Goal: Information Seeking & Learning: Check status

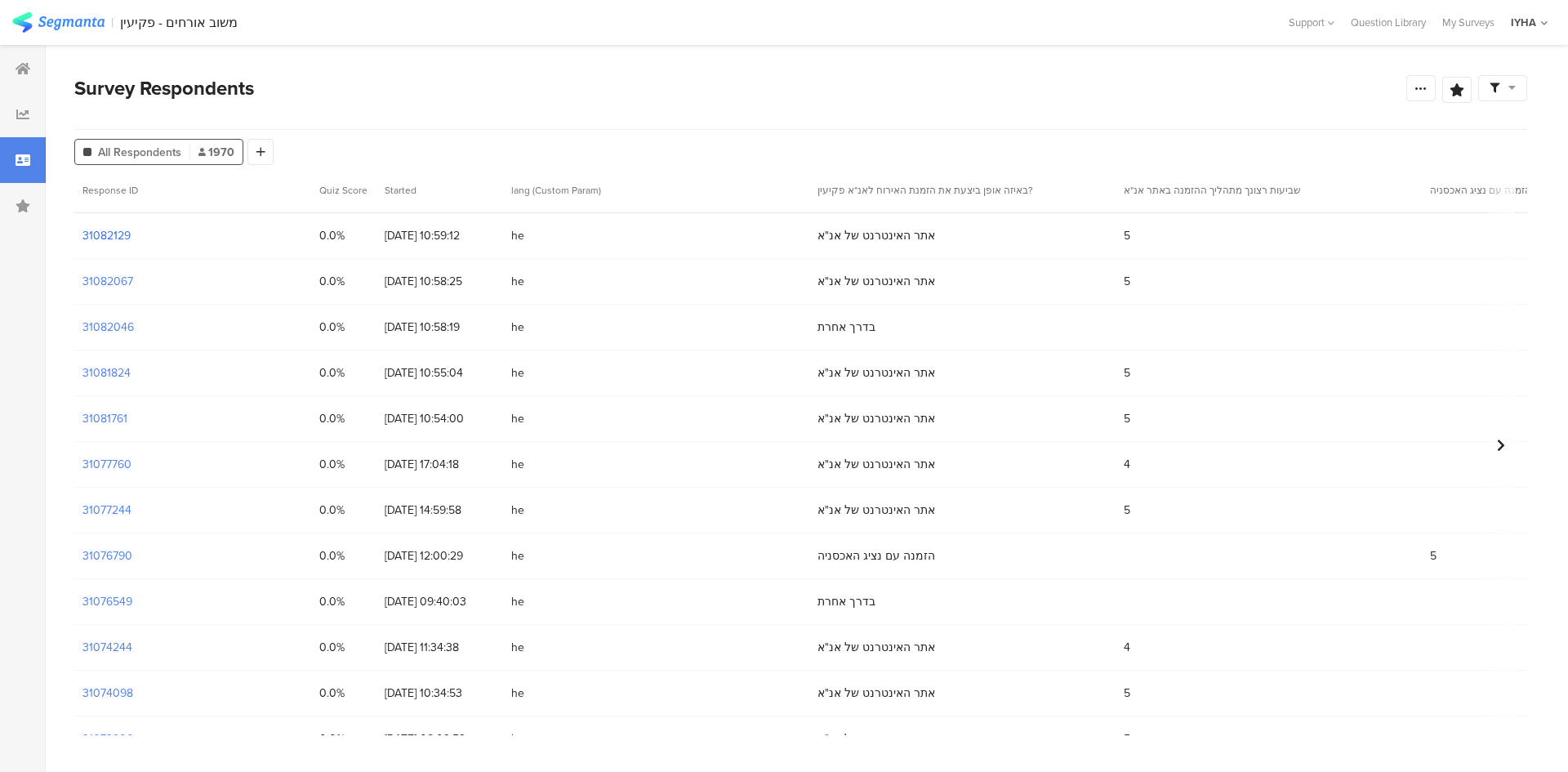
click at [103, 233] on section "31082129" at bounding box center [107, 236] width 48 height 17
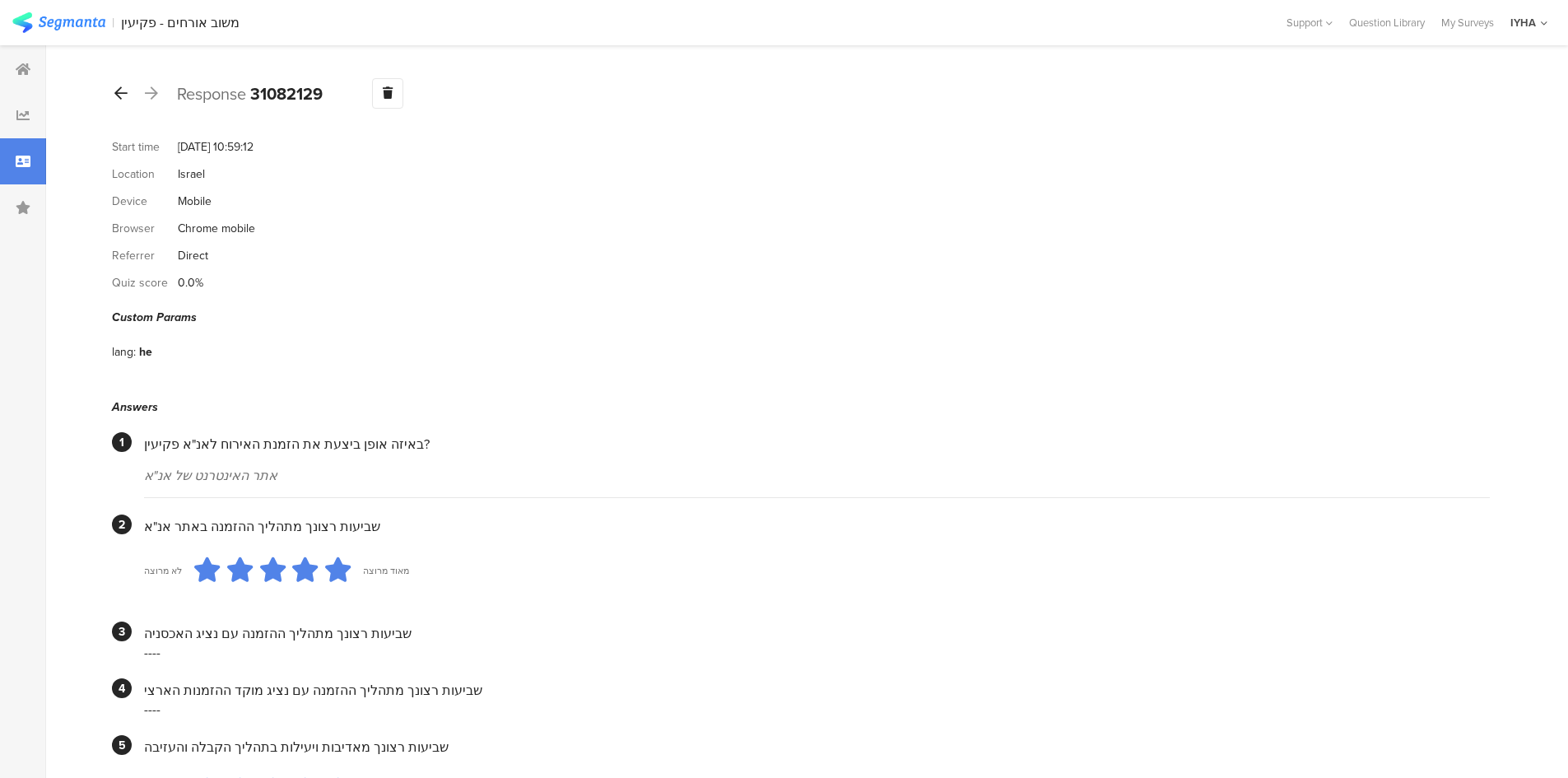
click at [114, 93] on div at bounding box center [120, 93] width 18 height 26
click at [120, 94] on icon at bounding box center [121, 92] width 14 height 15
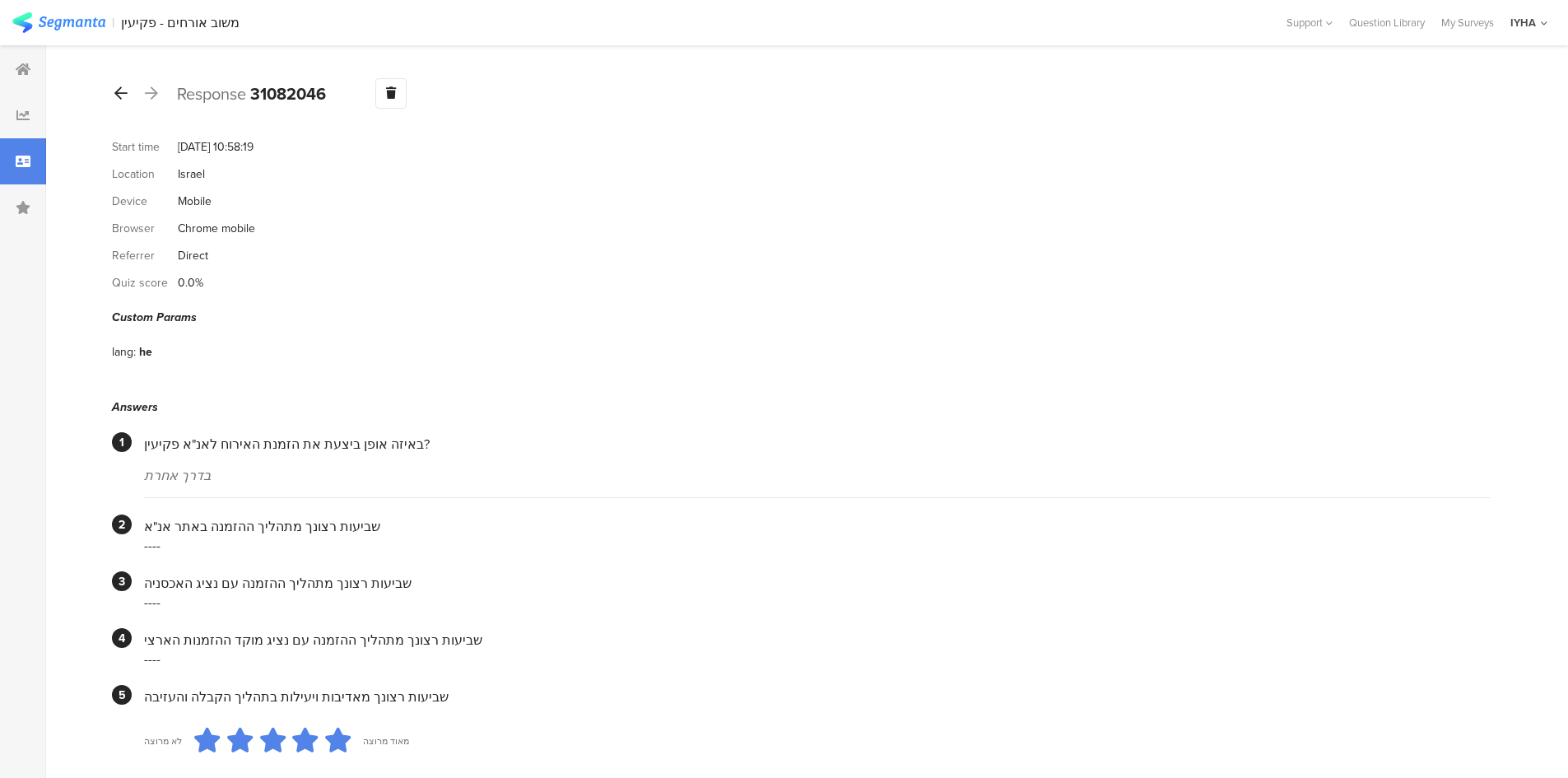
click at [115, 98] on div at bounding box center [120, 93] width 18 height 26
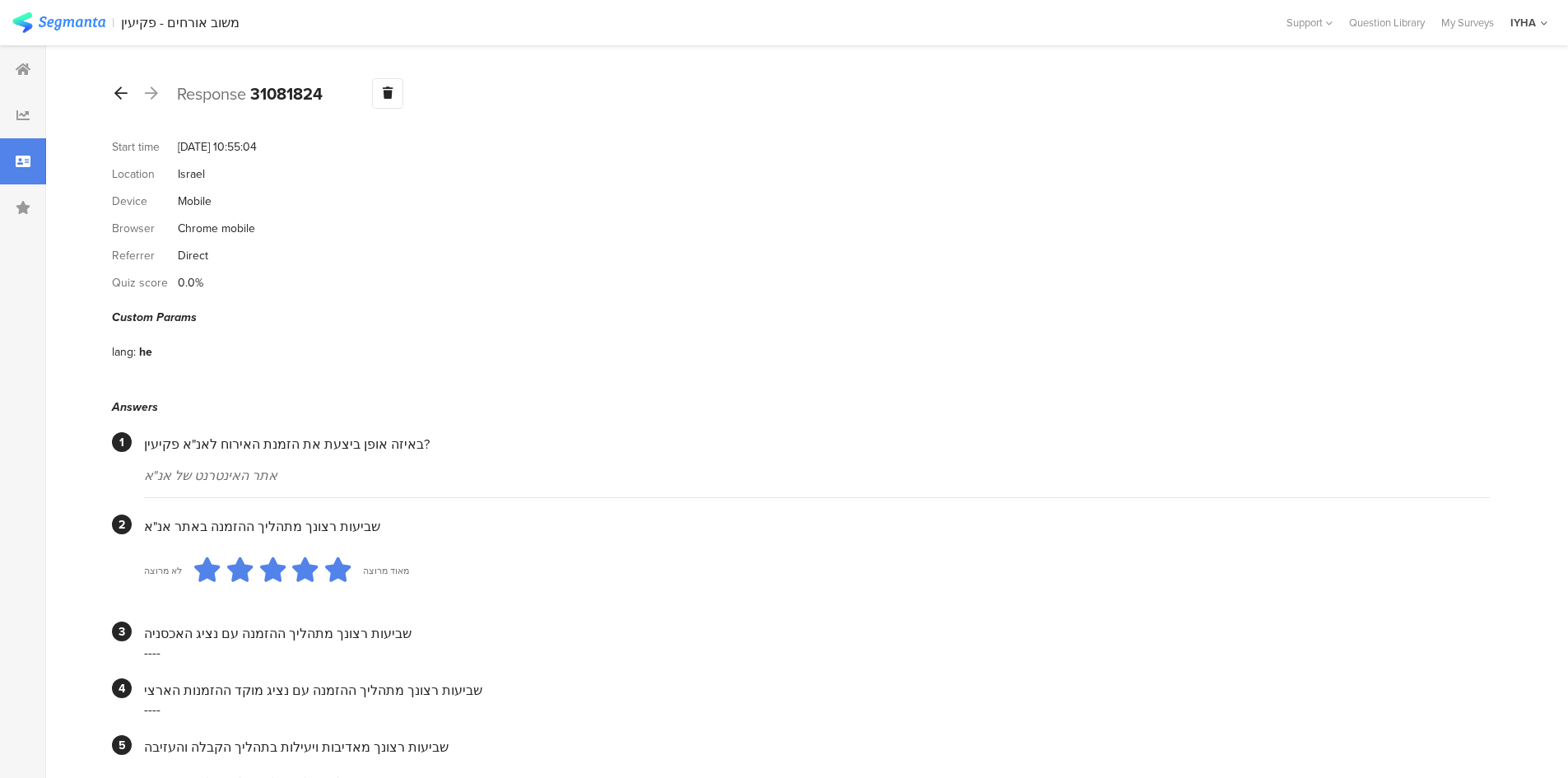
click at [121, 91] on icon at bounding box center [121, 92] width 14 height 15
click at [121, 86] on icon at bounding box center [121, 92] width 14 height 15
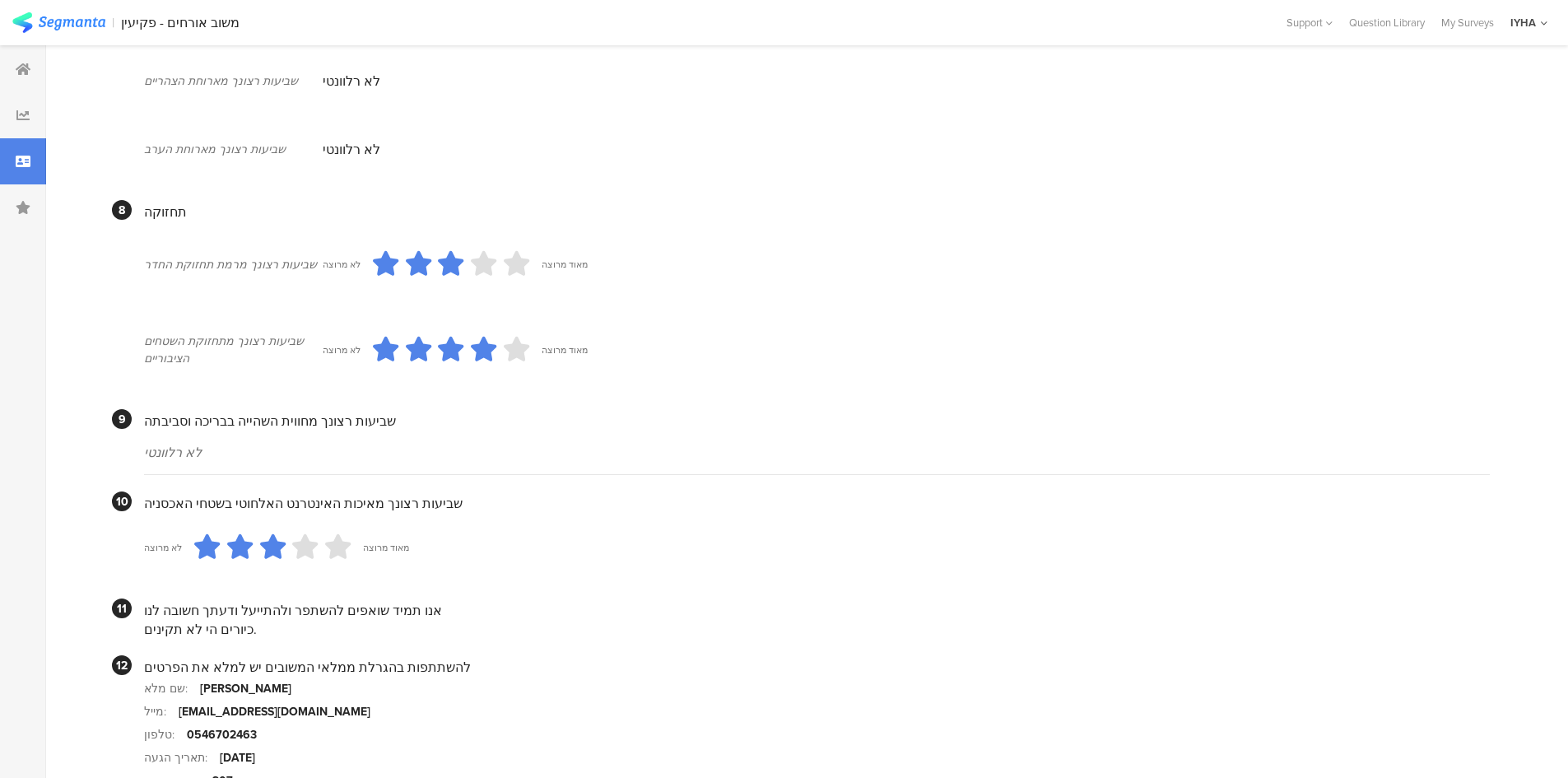
scroll to position [1197, 0]
